Goal: Task Accomplishment & Management: Manage account settings

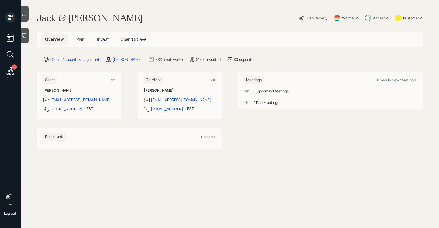
click at [96, 40] on h5 "Invest" at bounding box center [103, 39] width 20 height 11
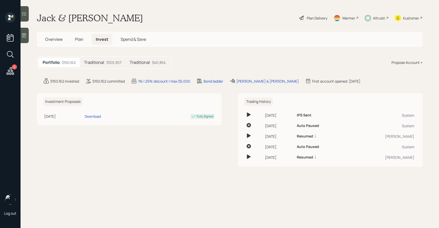
click at [95, 63] on h5 "Traditional" at bounding box center [94, 62] width 20 height 5
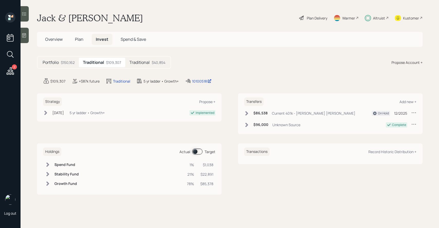
click at [130, 62] on h5 "Traditional" at bounding box center [139, 62] width 20 height 5
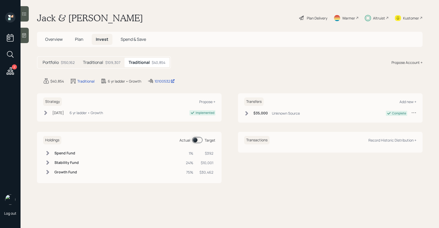
click at [109, 63] on div "$109,307" at bounding box center [112, 62] width 15 height 5
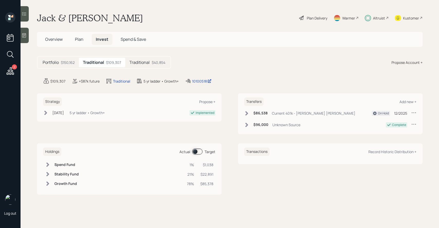
click at [304, 18] on div "Plan Delivery" at bounding box center [312, 17] width 29 height 11
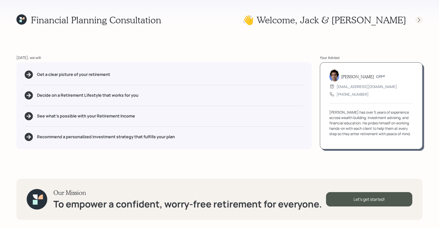
click at [416, 18] on icon at bounding box center [418, 19] width 5 height 5
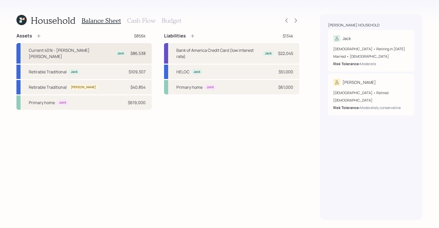
click at [96, 46] on div "Current 401k - Merrill Lynch Jack $86,538" at bounding box center [83, 53] width 135 height 21
select select "company_sponsored"
select select "balanced"
click at [99, 66] on div "Retirable Traditional Jack $109,307" at bounding box center [83, 72] width 135 height 14
select select "ira"
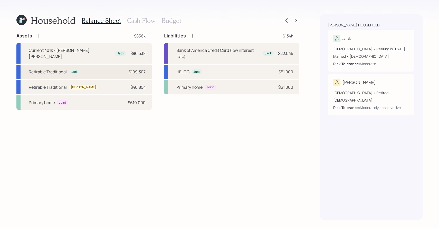
select select "balanced"
click at [94, 82] on div "Retirable Traditional Teresa $40,854" at bounding box center [83, 87] width 135 height 14
select select "ira"
select select "balanced"
click at [295, 19] on icon at bounding box center [295, 20] width 5 height 5
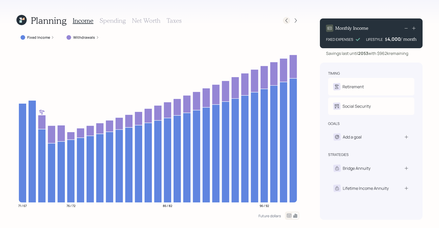
click at [284, 20] on icon at bounding box center [286, 20] width 5 height 5
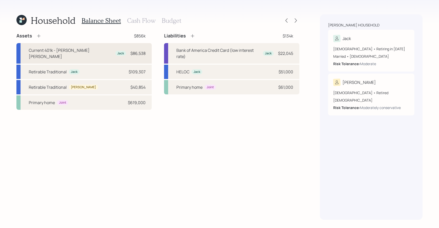
click at [115, 51] on div "Jack" at bounding box center [120, 53] width 11 height 5
select select "company_sponsored"
select select "balanced"
click at [295, 20] on icon at bounding box center [295, 20] width 5 height 5
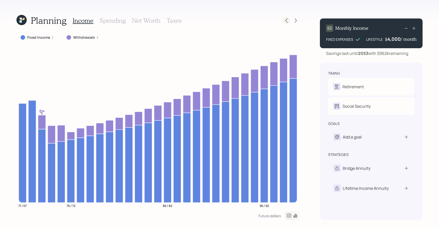
click at [285, 20] on icon at bounding box center [286, 20] width 5 height 5
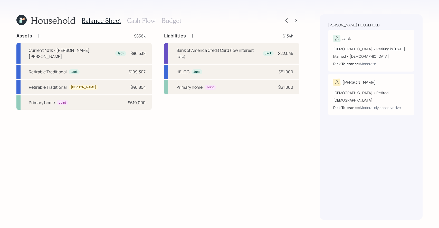
click at [138, 20] on h3 "Cash Flow" at bounding box center [141, 20] width 28 height 7
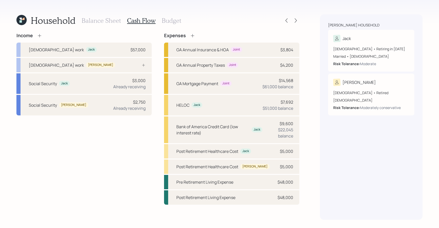
click at [101, 20] on h3 "Balance Sheet" at bounding box center [101, 20] width 39 height 7
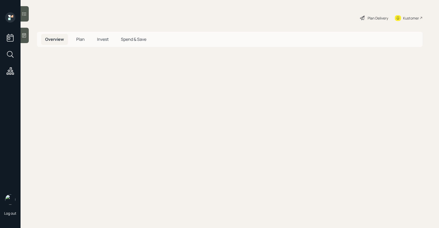
click at [101, 41] on span "Invest" at bounding box center [103, 39] width 12 height 6
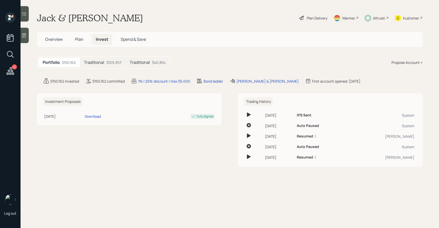
click at [105, 62] on div "Traditional $109,307" at bounding box center [103, 62] width 46 height 9
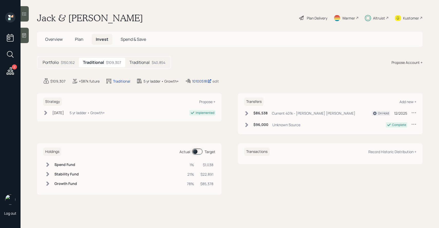
click at [194, 82] on div "10100518" at bounding box center [201, 80] width 19 height 5
